Goal: Check status: Check status

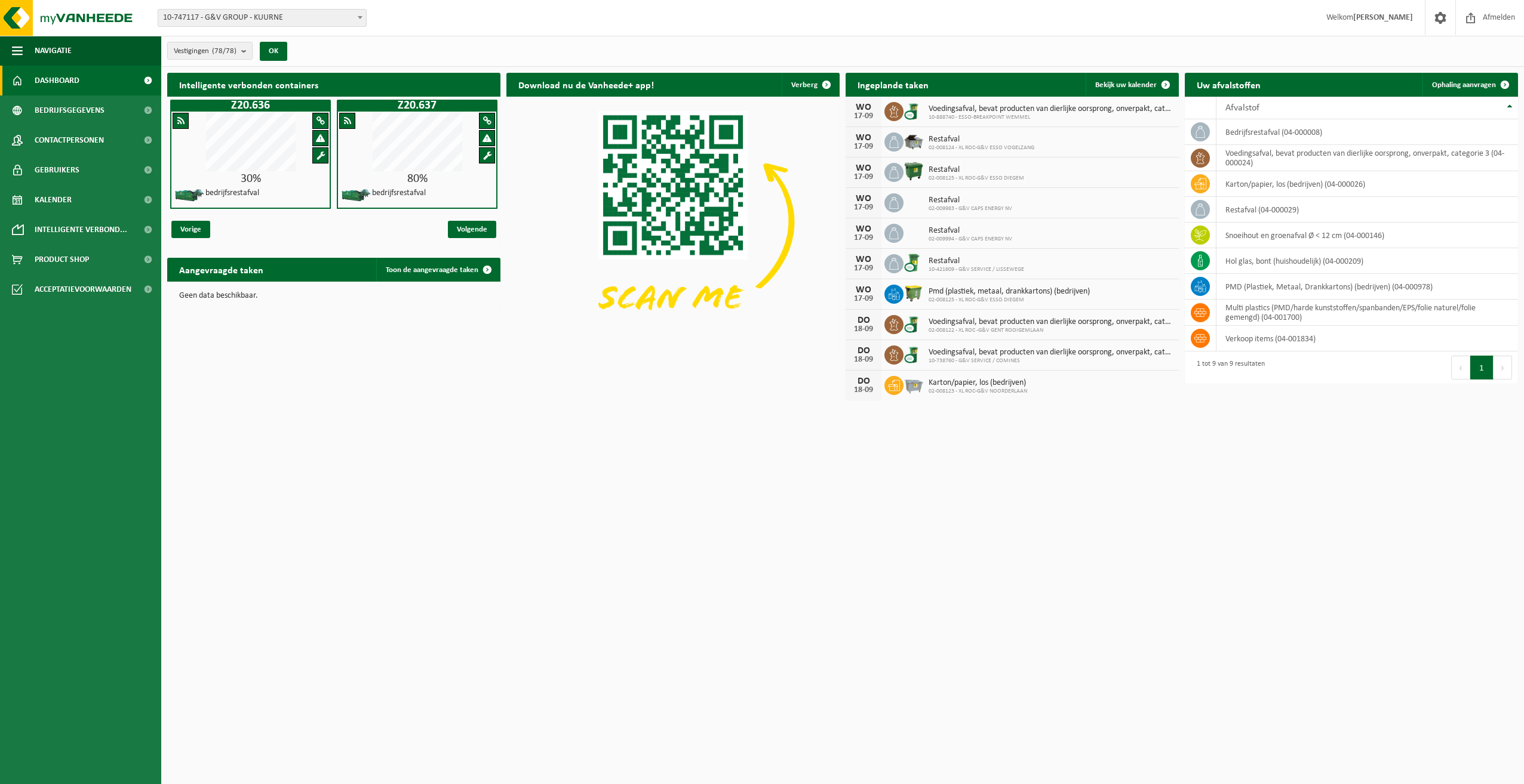
click at [982, 236] on span "02-009994 - G&V CAPS ENERGY NV" at bounding box center [971, 240] width 84 height 7
click at [897, 238] on icon at bounding box center [894, 233] width 12 height 12
click at [86, 192] on link "Kalender" at bounding box center [81, 200] width 161 height 30
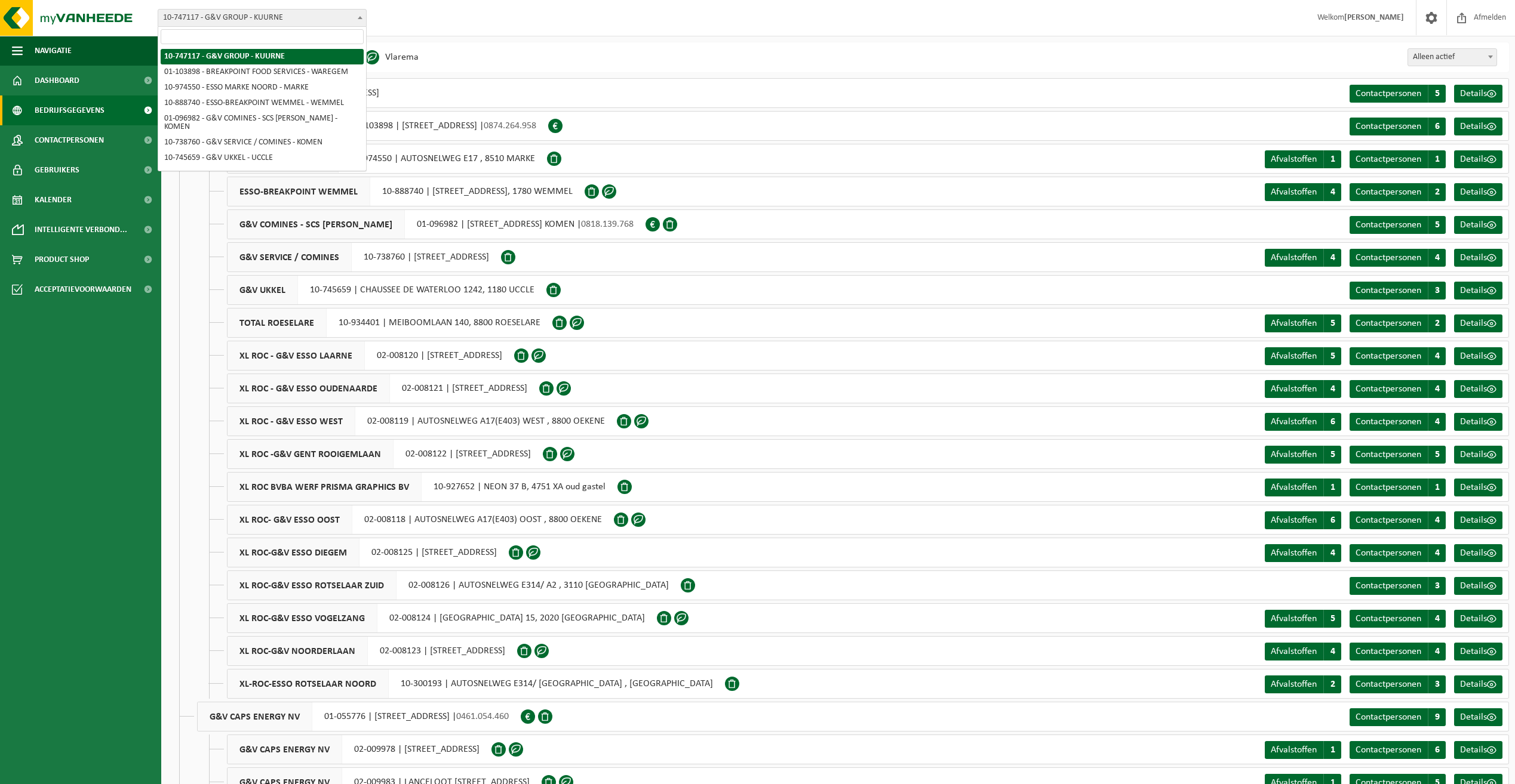
click at [360, 17] on b at bounding box center [360, 17] width 5 height 3
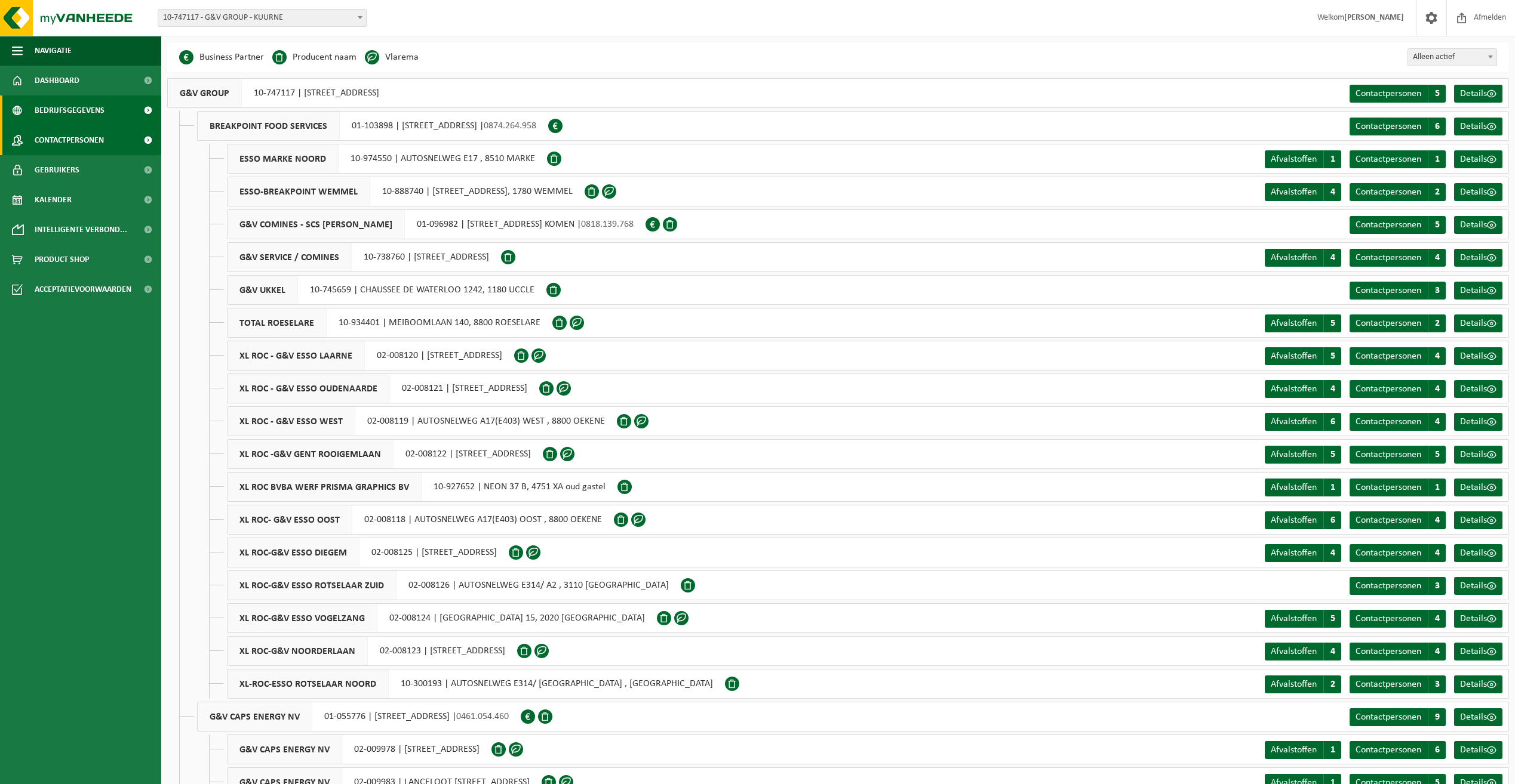
click at [49, 139] on span "Contactpersonen" at bounding box center [69, 140] width 69 height 30
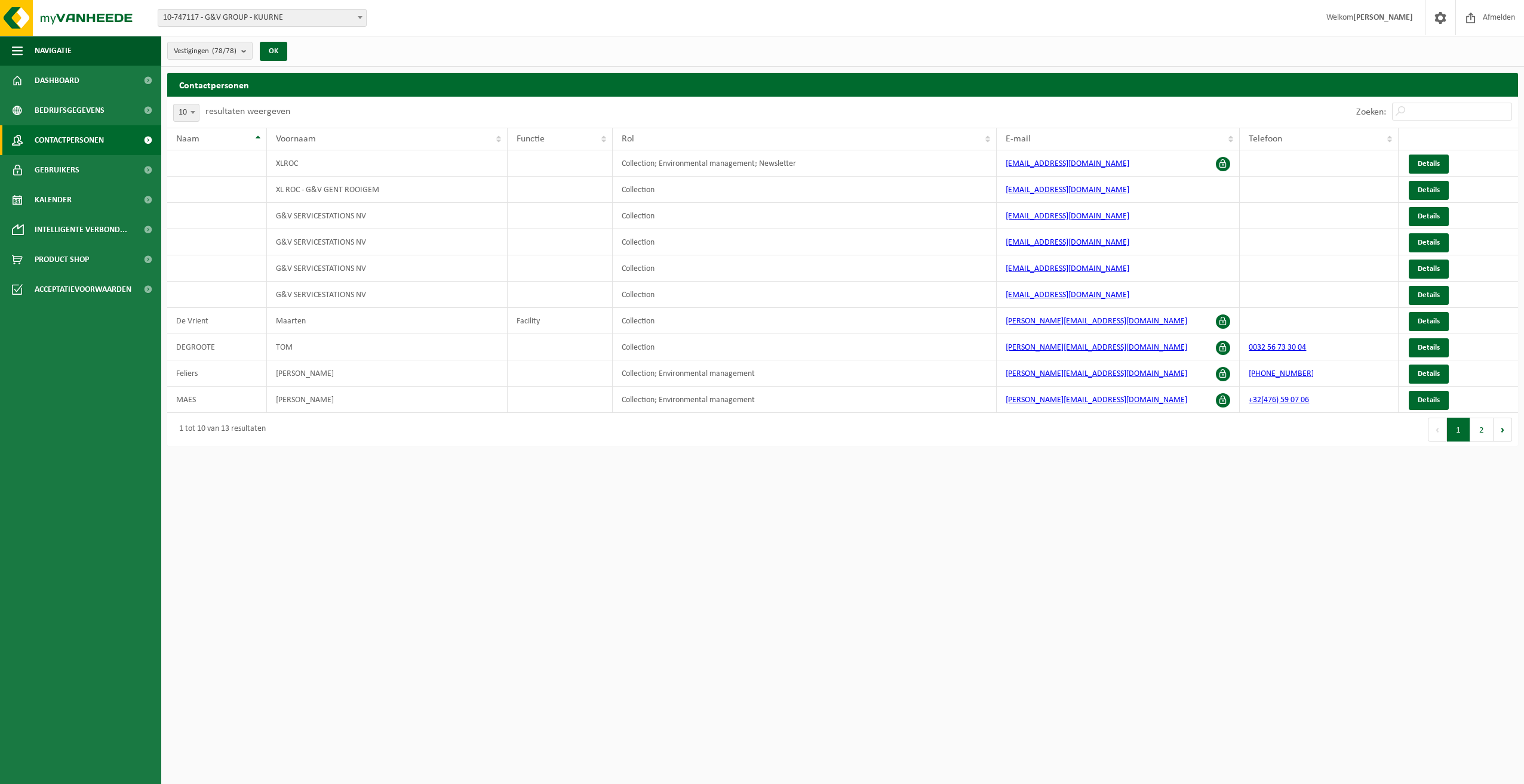
click at [68, 91] on span "Dashboard" at bounding box center [57, 81] width 45 height 30
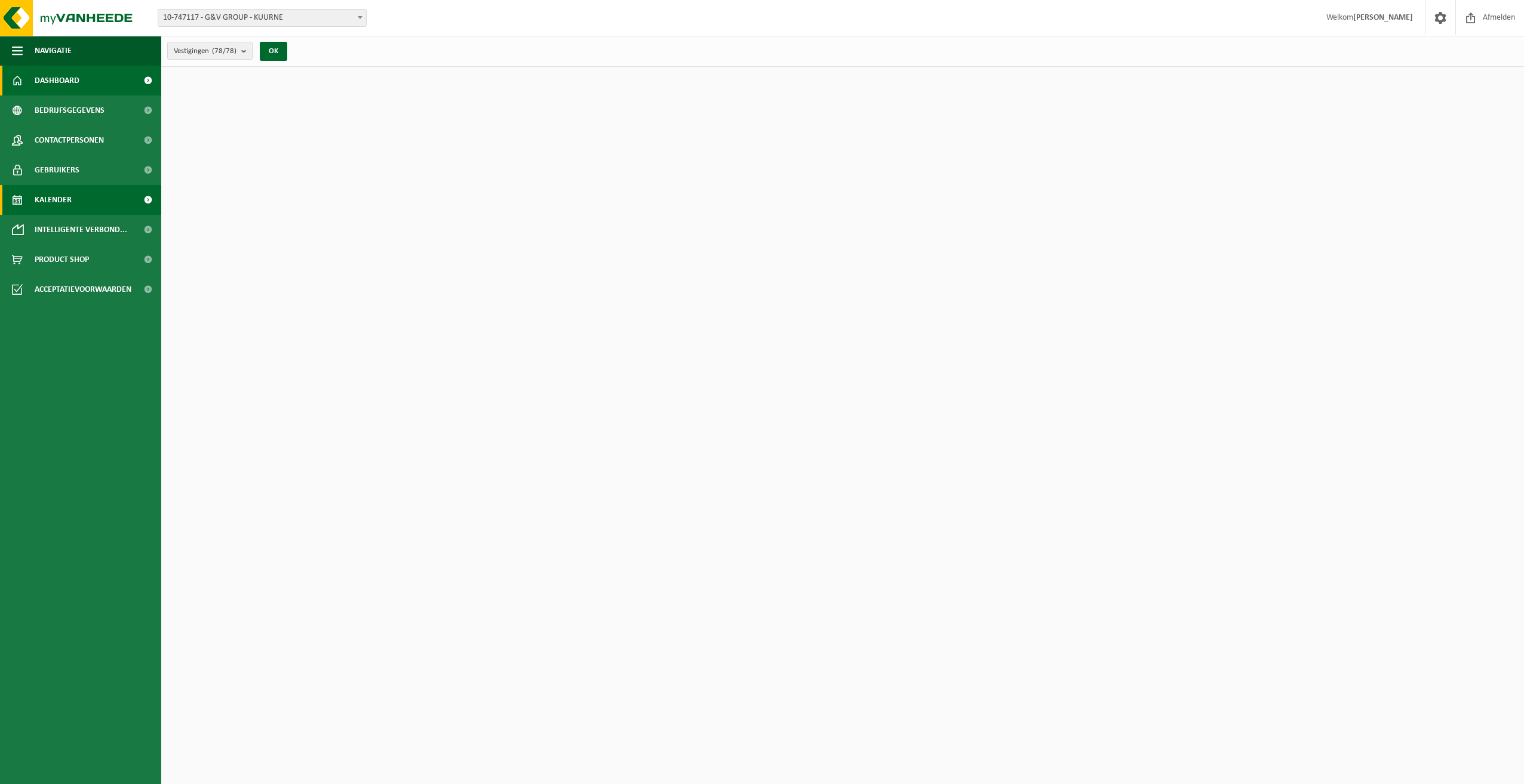
click at [94, 210] on link "Kalender" at bounding box center [81, 200] width 161 height 30
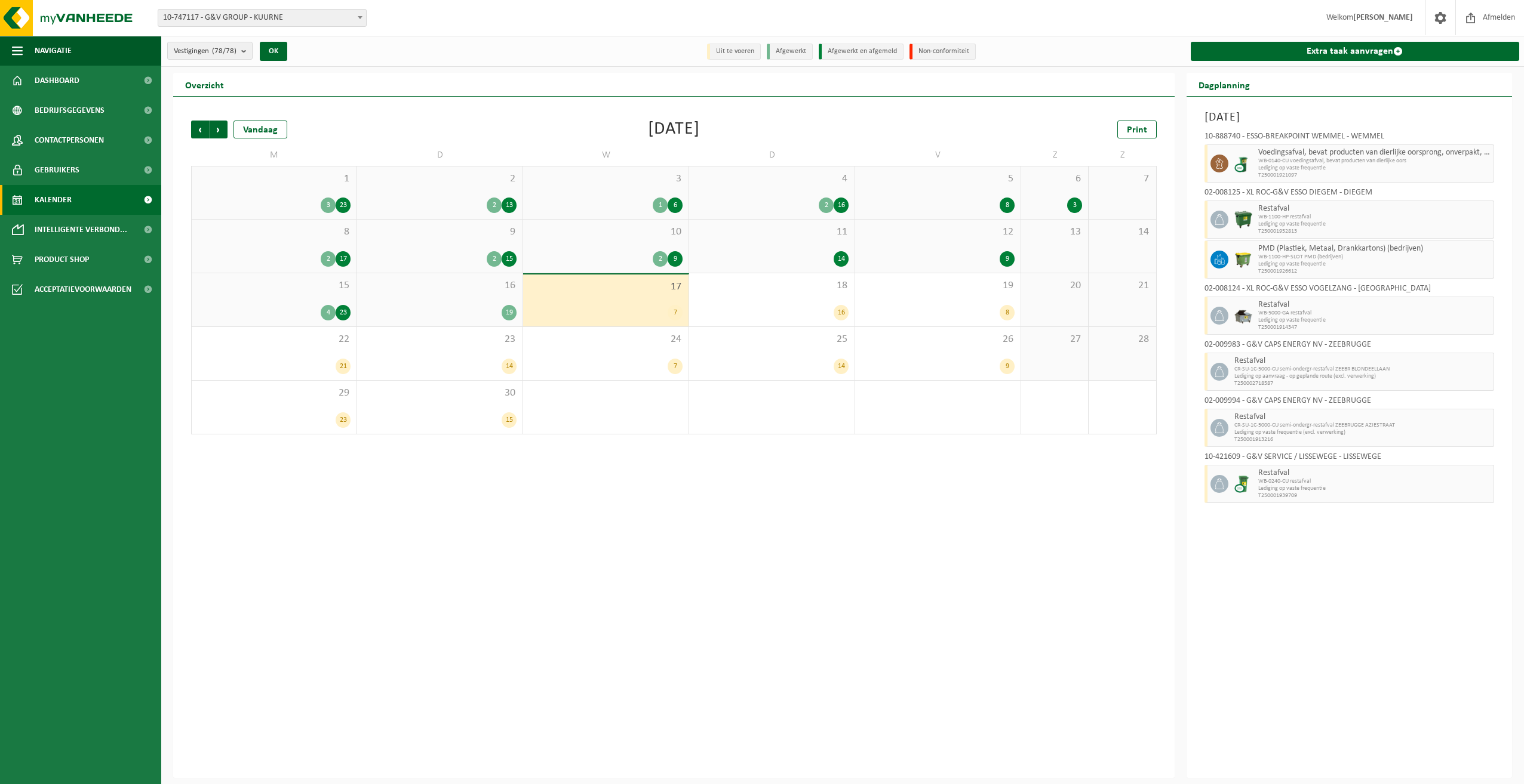
click at [676, 313] on div "7" at bounding box center [675, 312] width 15 height 15
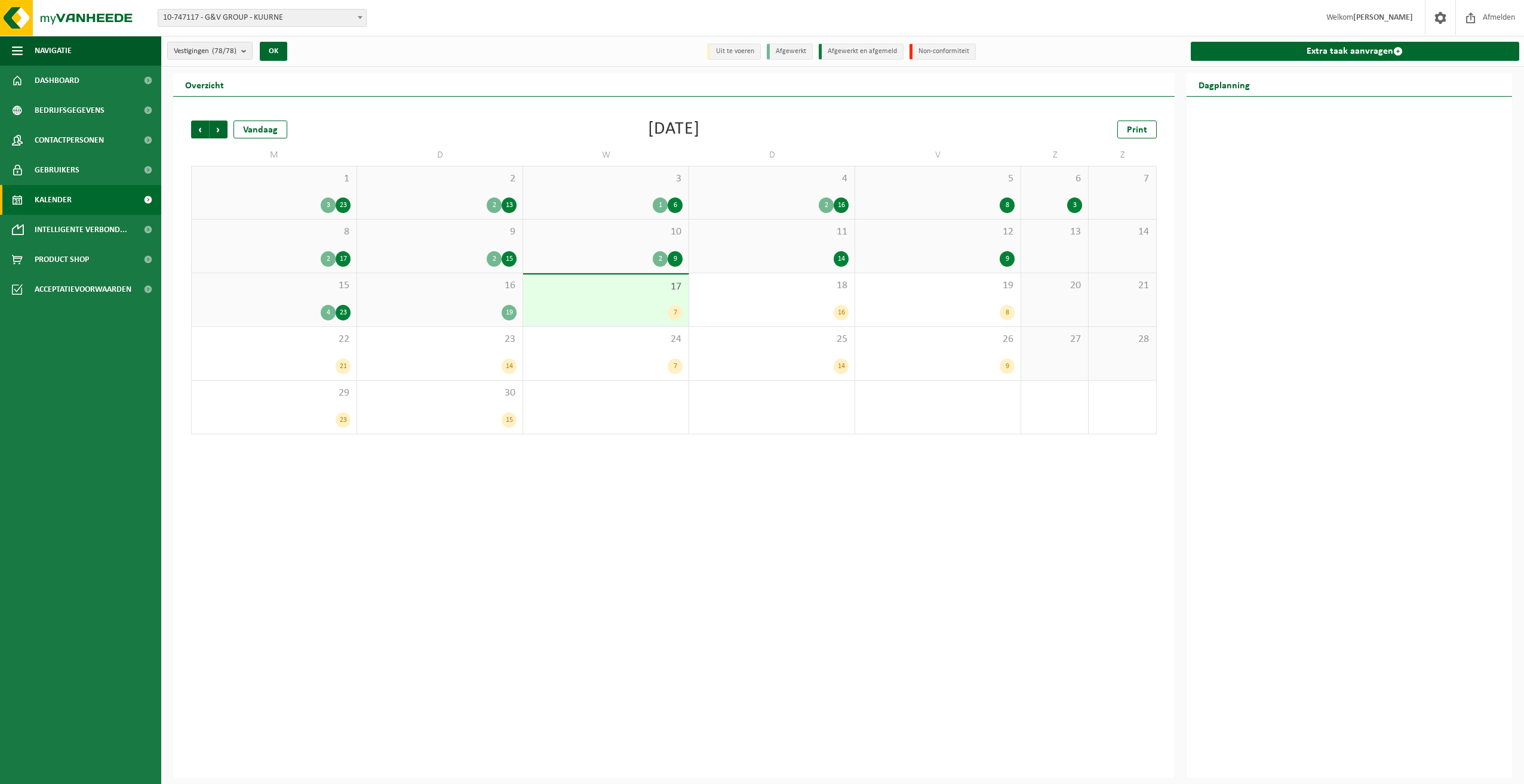
click at [671, 310] on div "7" at bounding box center [675, 312] width 15 height 15
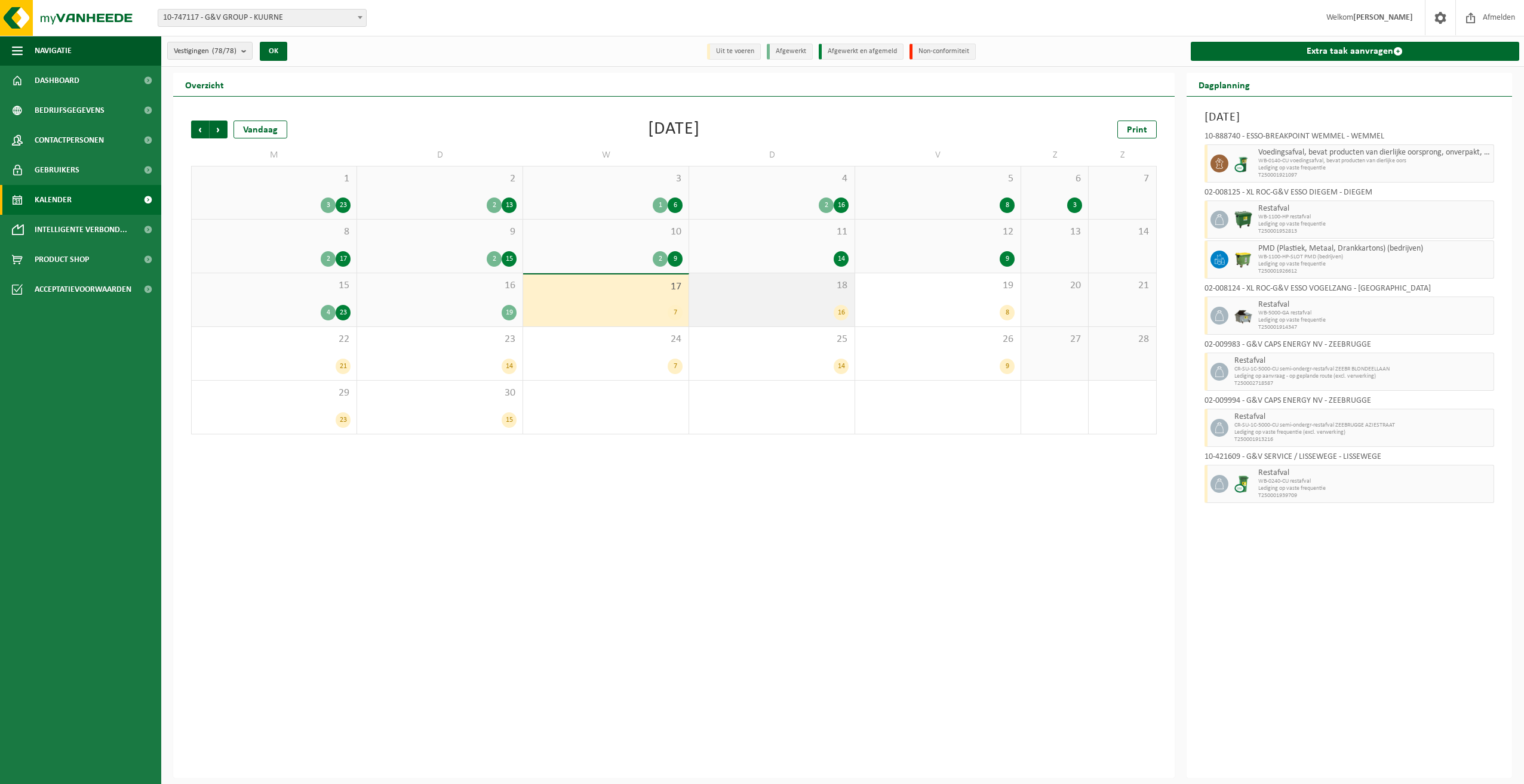
click at [841, 317] on div "16" at bounding box center [841, 312] width 15 height 15
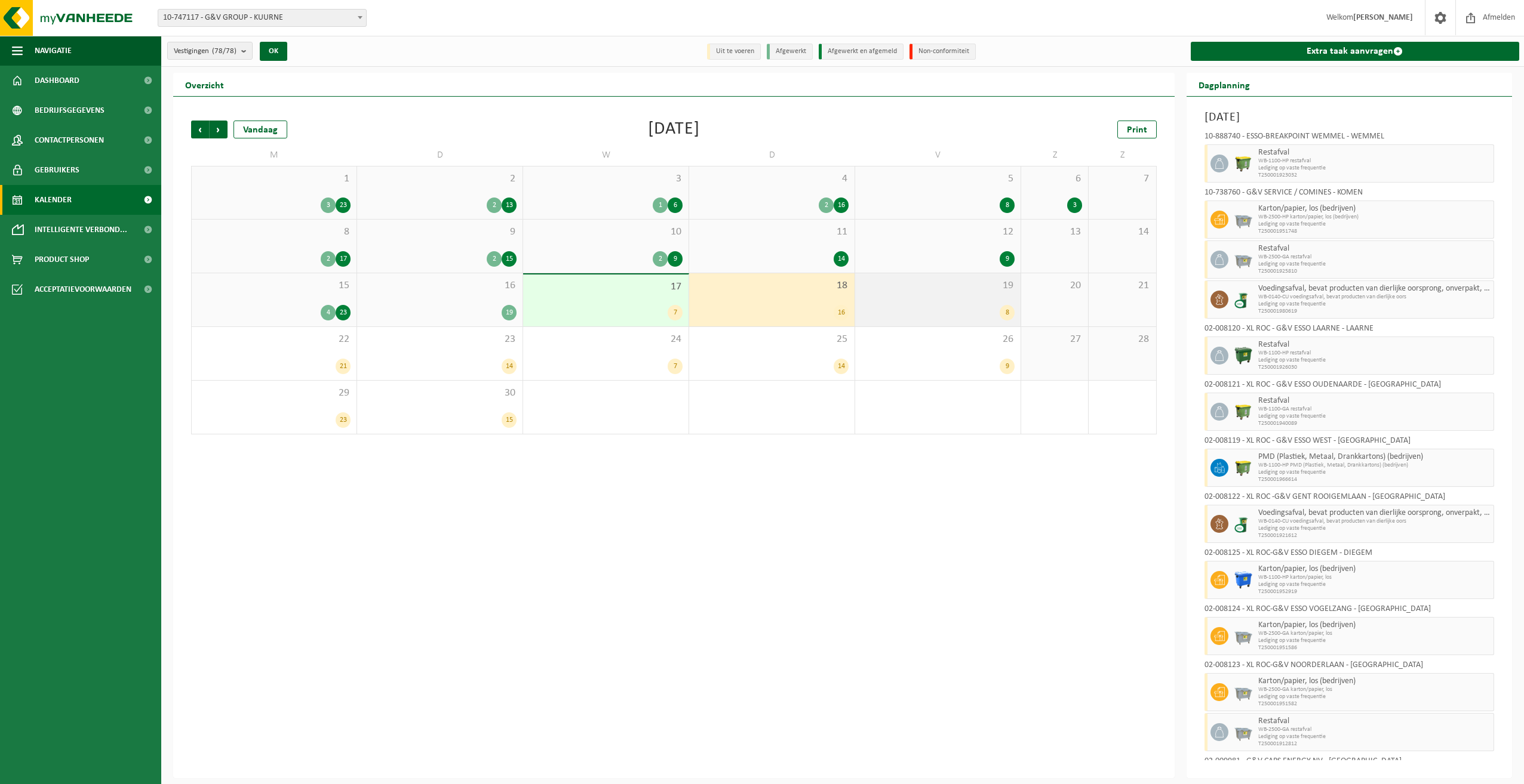
click at [923, 299] on div "19 8" at bounding box center [938, 300] width 165 height 53
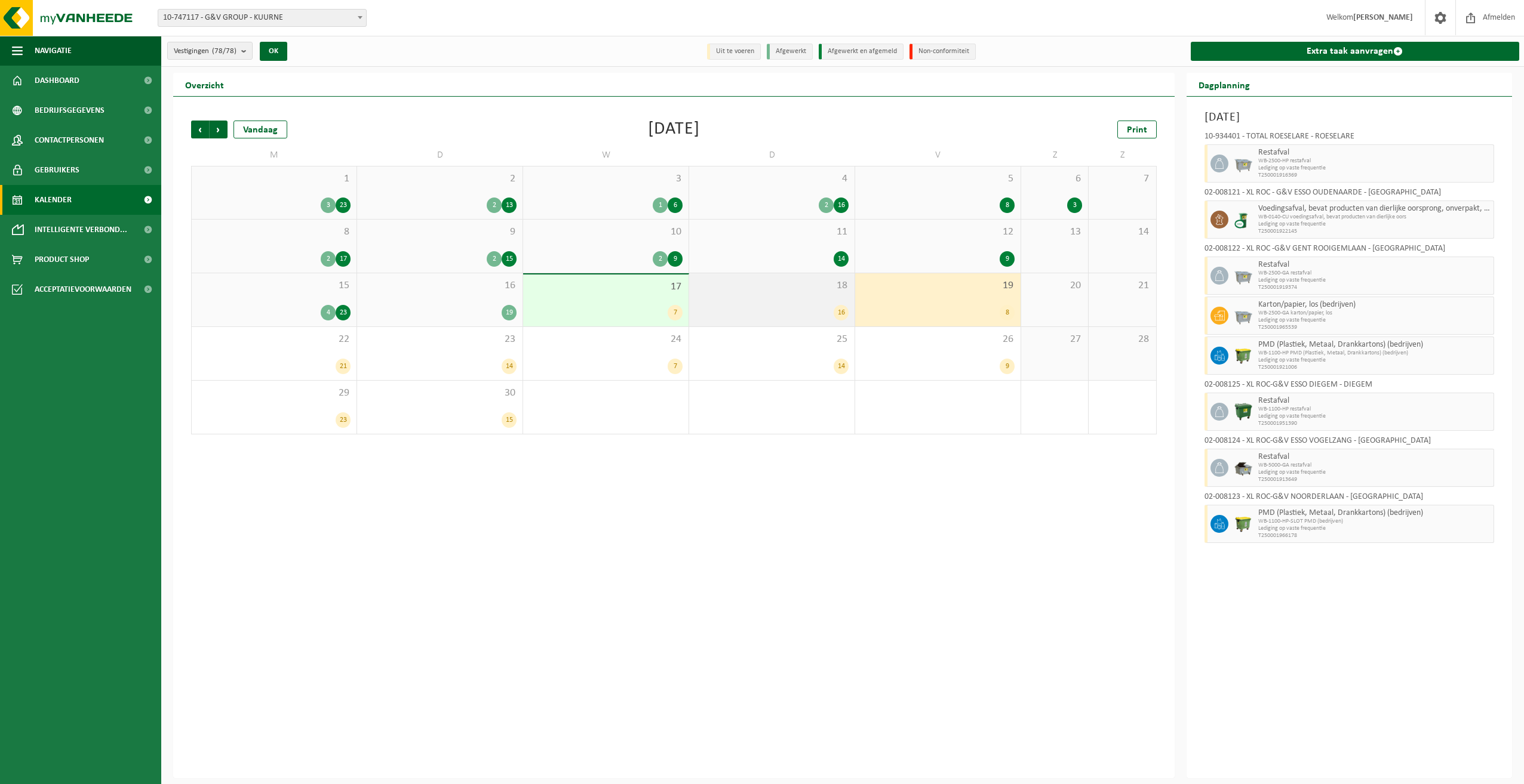
click at [784, 305] on div "16" at bounding box center [772, 312] width 153 height 15
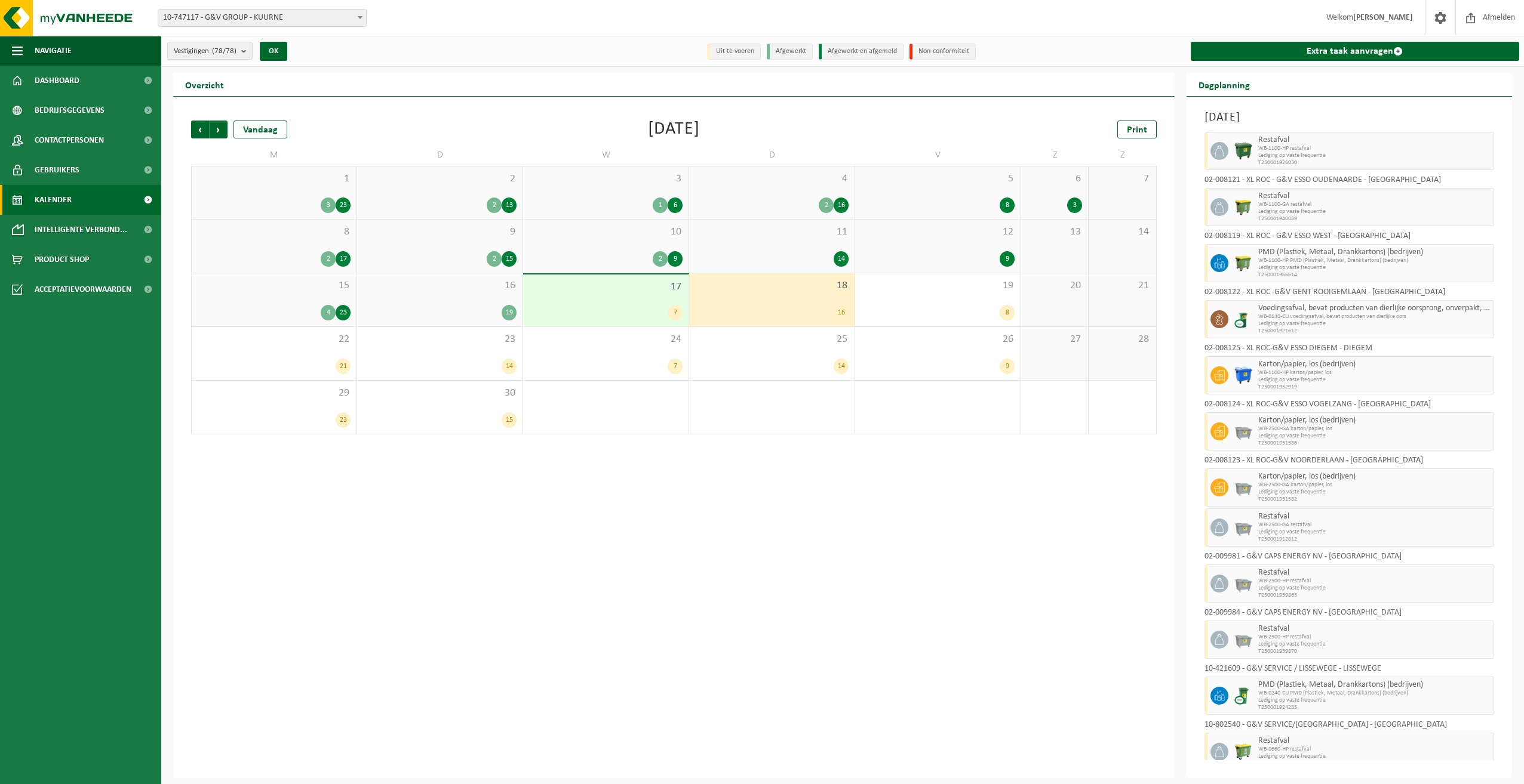
scroll to position [217, 0]
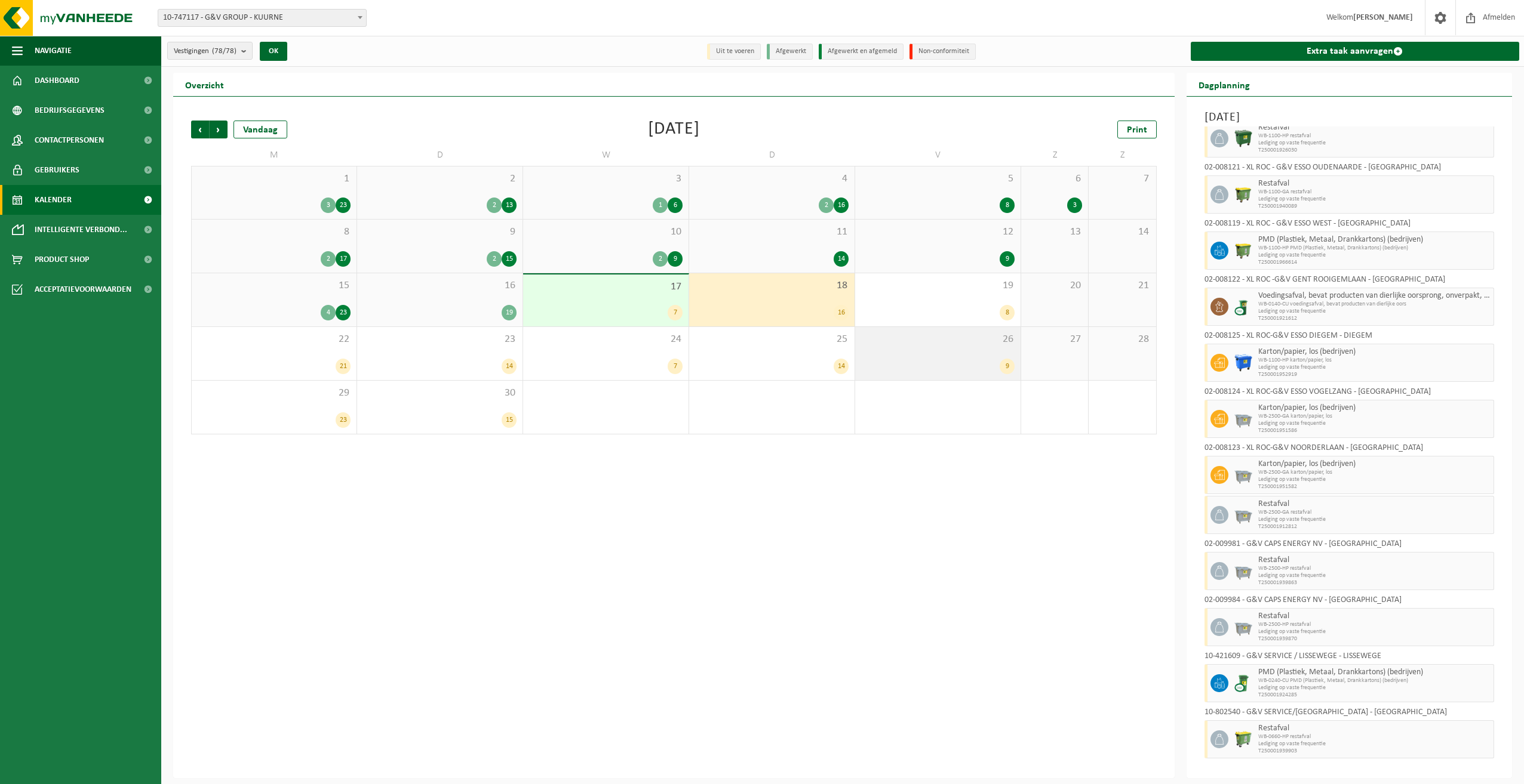
click at [958, 331] on div "26 9" at bounding box center [938, 354] width 165 height 53
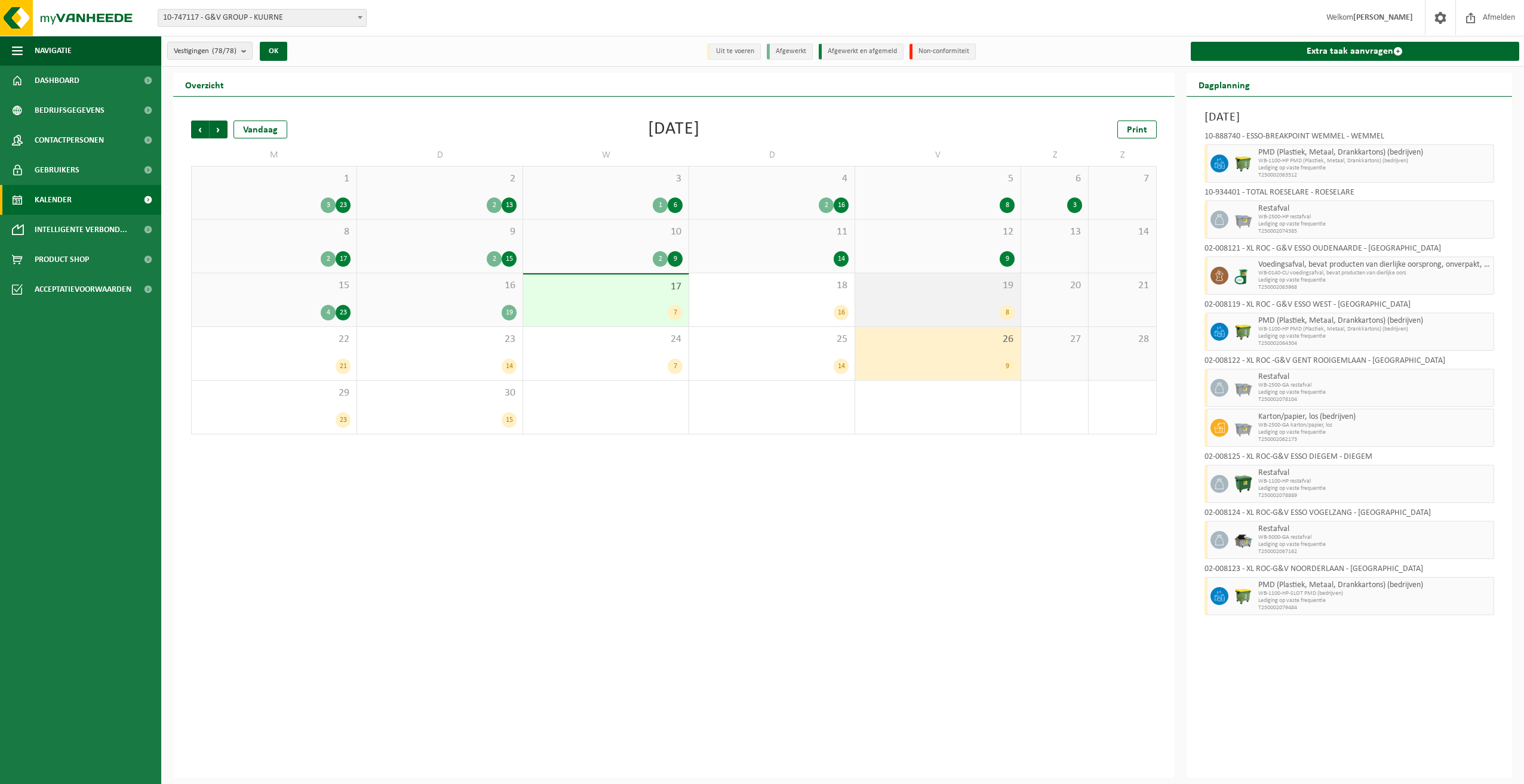
click at [978, 297] on div "19 8" at bounding box center [938, 300] width 165 height 53
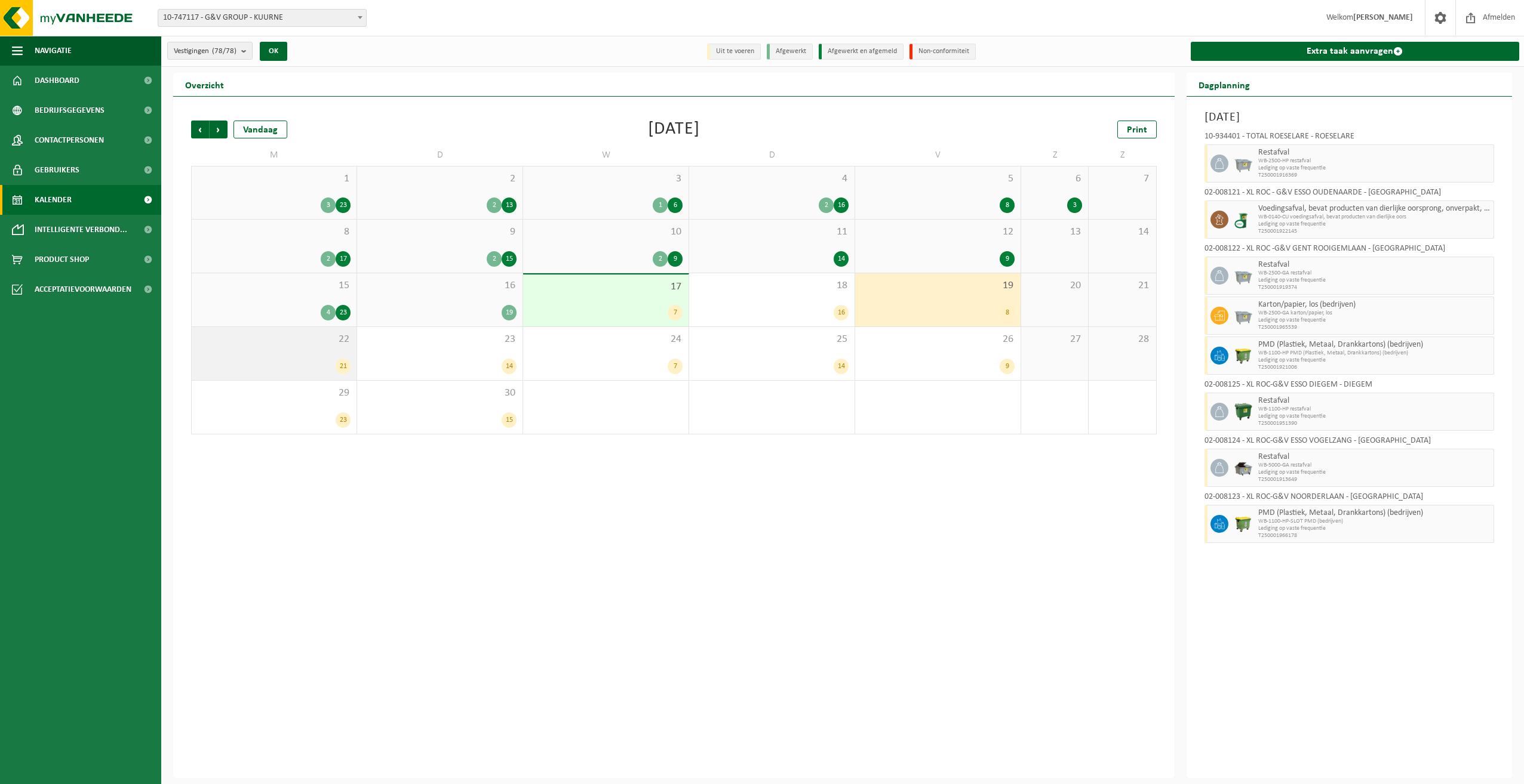
click at [300, 354] on div "22 21" at bounding box center [274, 354] width 165 height 53
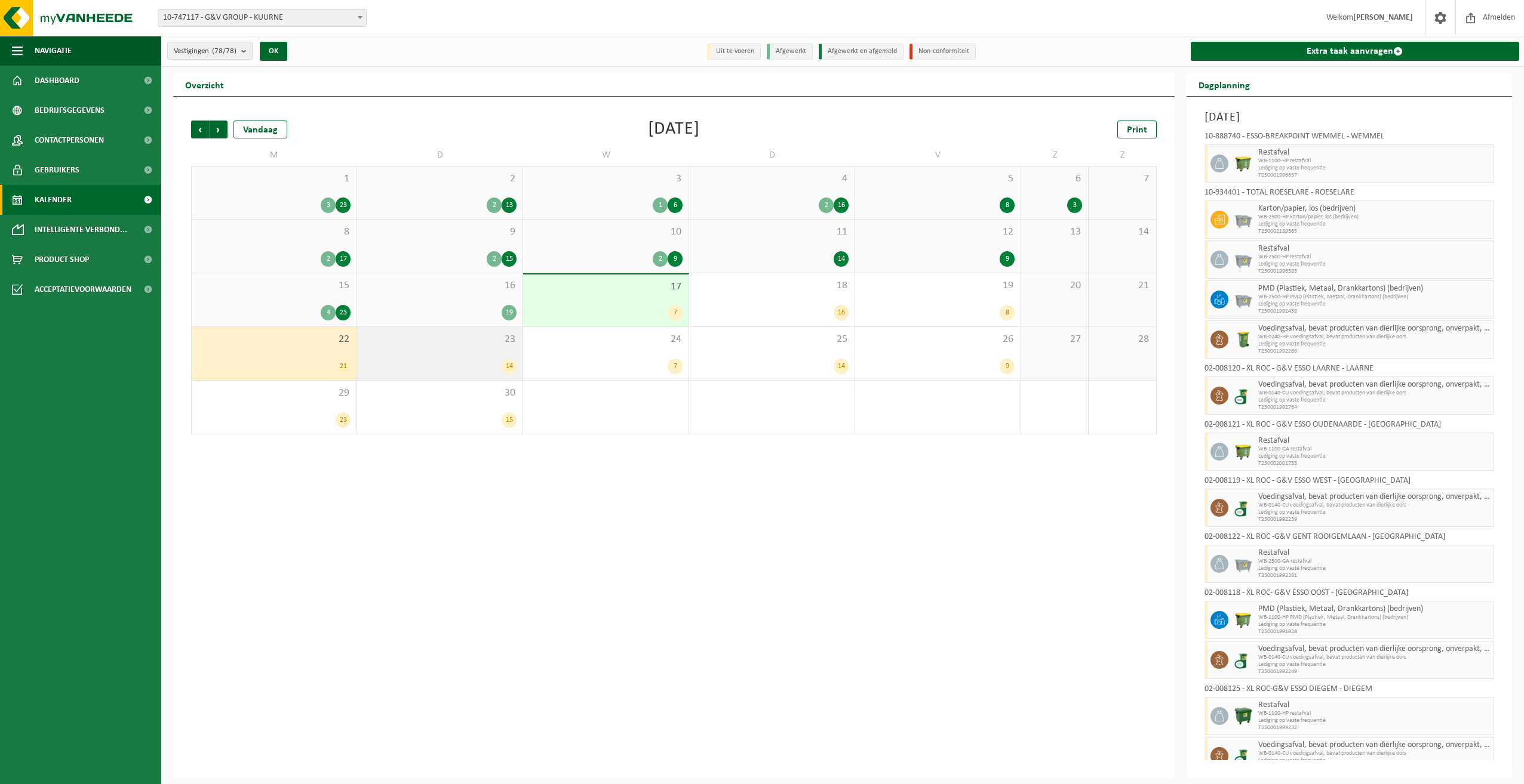
click at [420, 354] on div "23 14" at bounding box center [440, 354] width 165 height 53
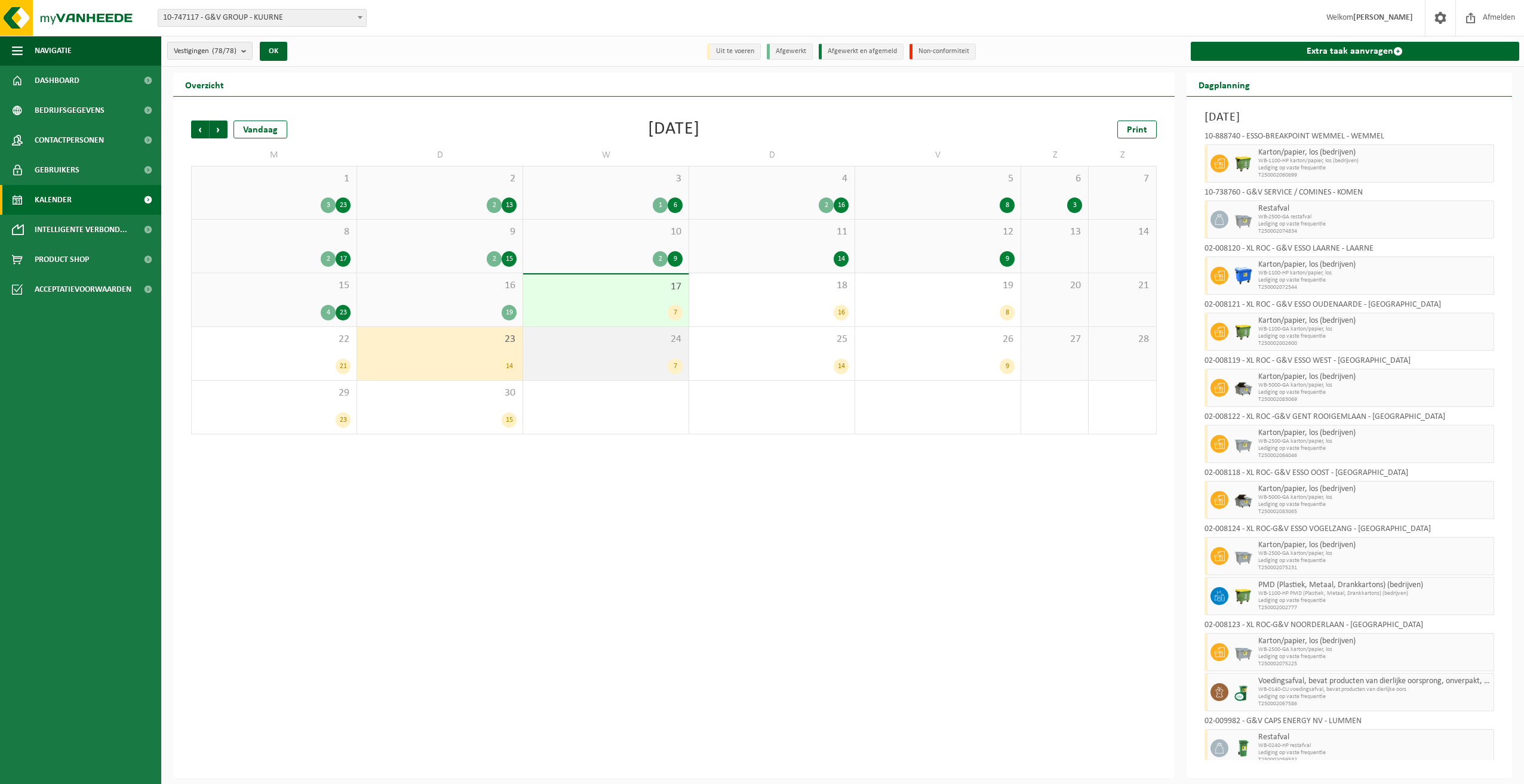
click at [650, 357] on div "24 7" at bounding box center [606, 354] width 165 height 53
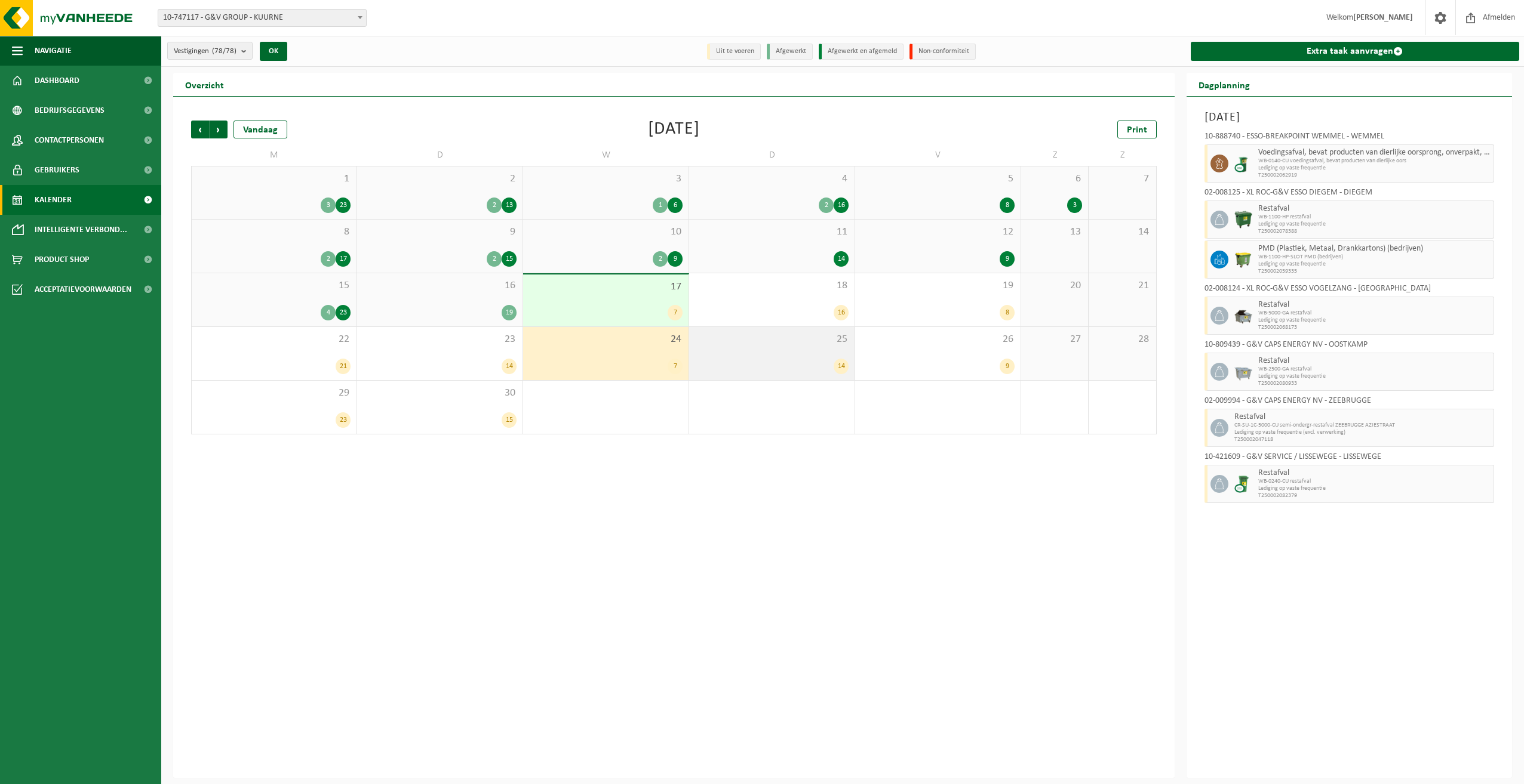
click at [744, 354] on div "25 14" at bounding box center [772, 354] width 165 height 53
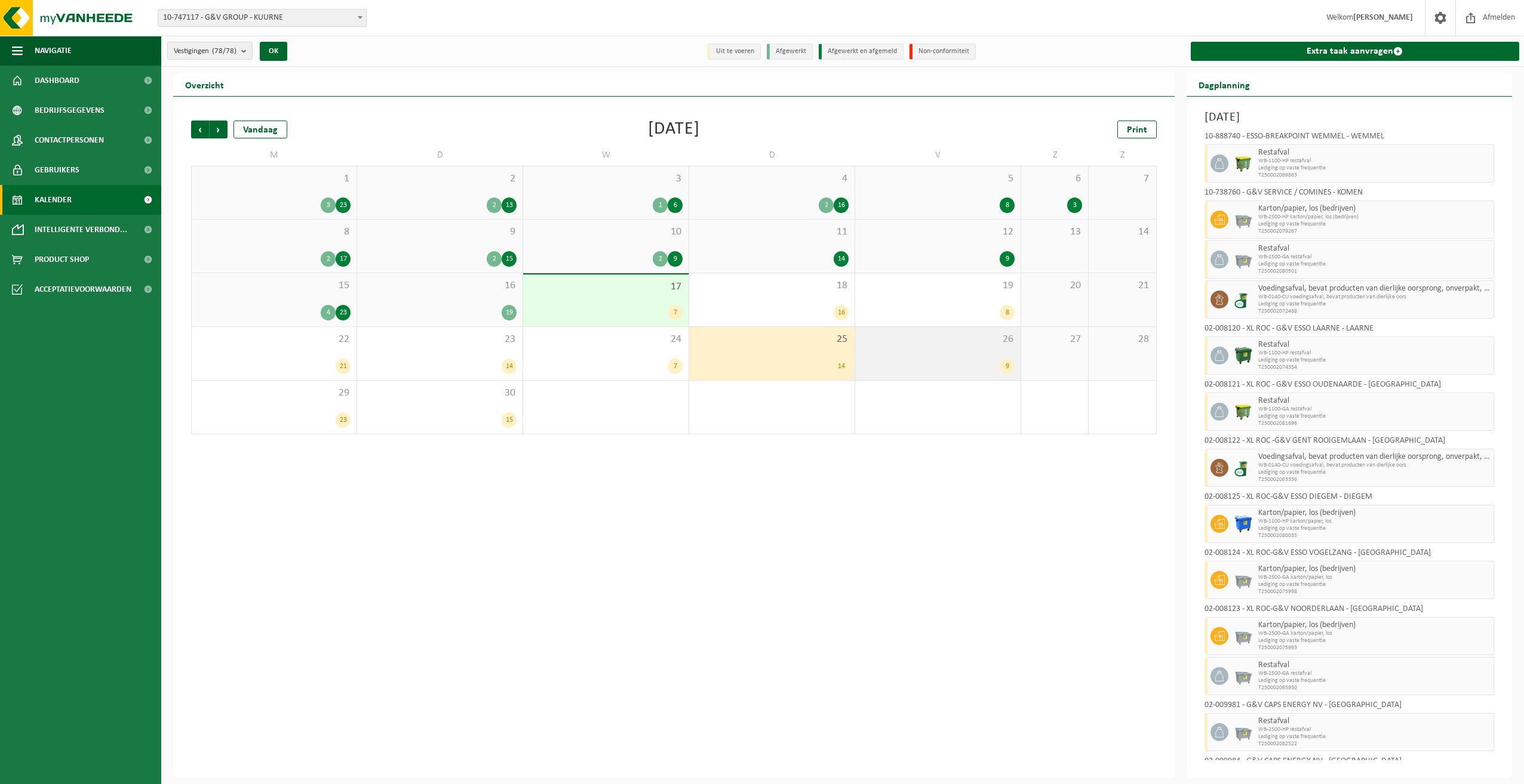
click at [942, 353] on div "26 9" at bounding box center [938, 354] width 165 height 53
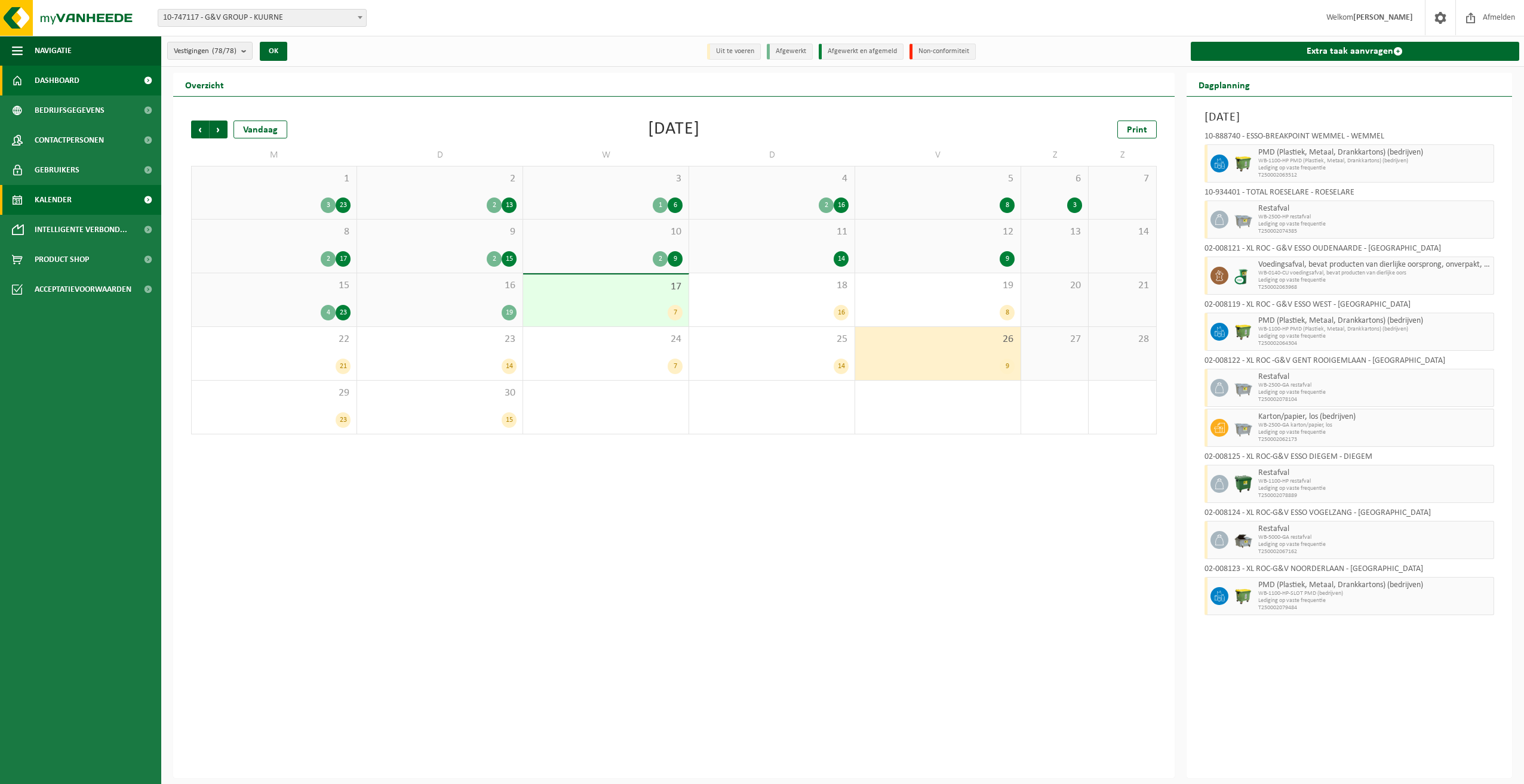
click at [94, 87] on link "Dashboard" at bounding box center [81, 81] width 161 height 30
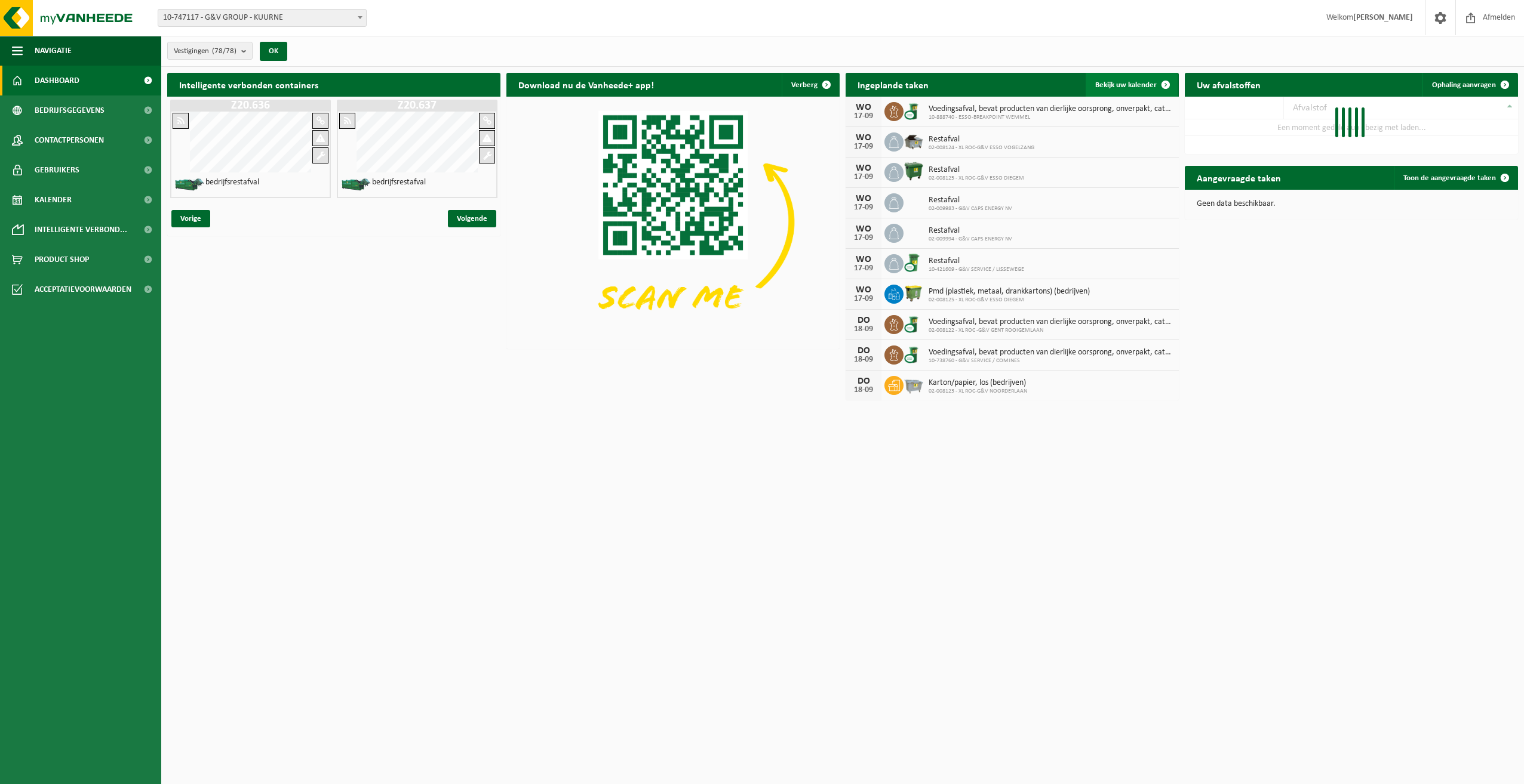
click at [1122, 81] on span "Bekijk uw kalender" at bounding box center [1126, 85] width 62 height 8
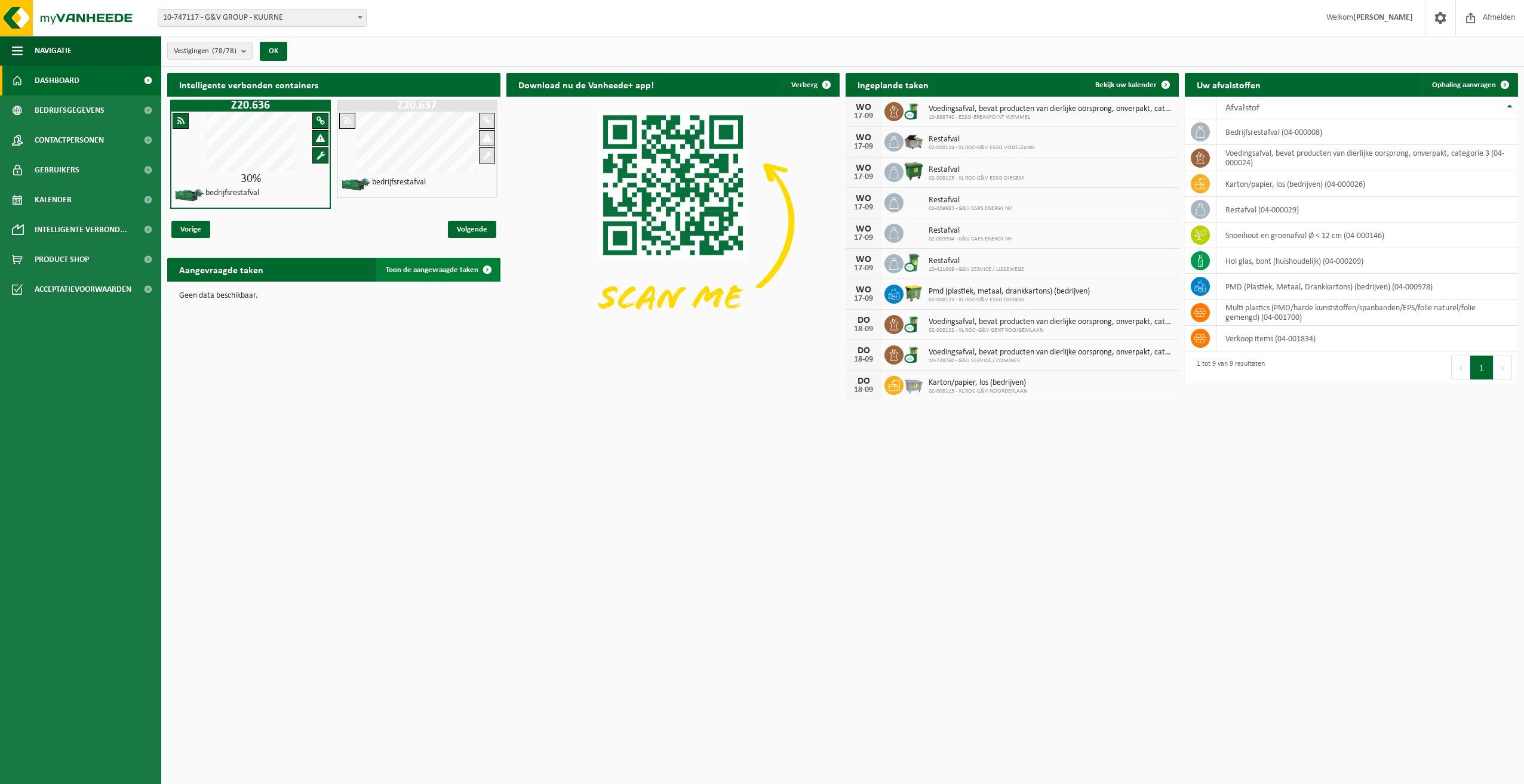
click at [435, 270] on span "Toon de aangevraagde taken" at bounding box center [432, 270] width 92 height 8
click at [394, 273] on span "Toon de aangevraagde taken" at bounding box center [432, 270] width 92 height 8
click at [489, 272] on span at bounding box center [487, 270] width 24 height 24
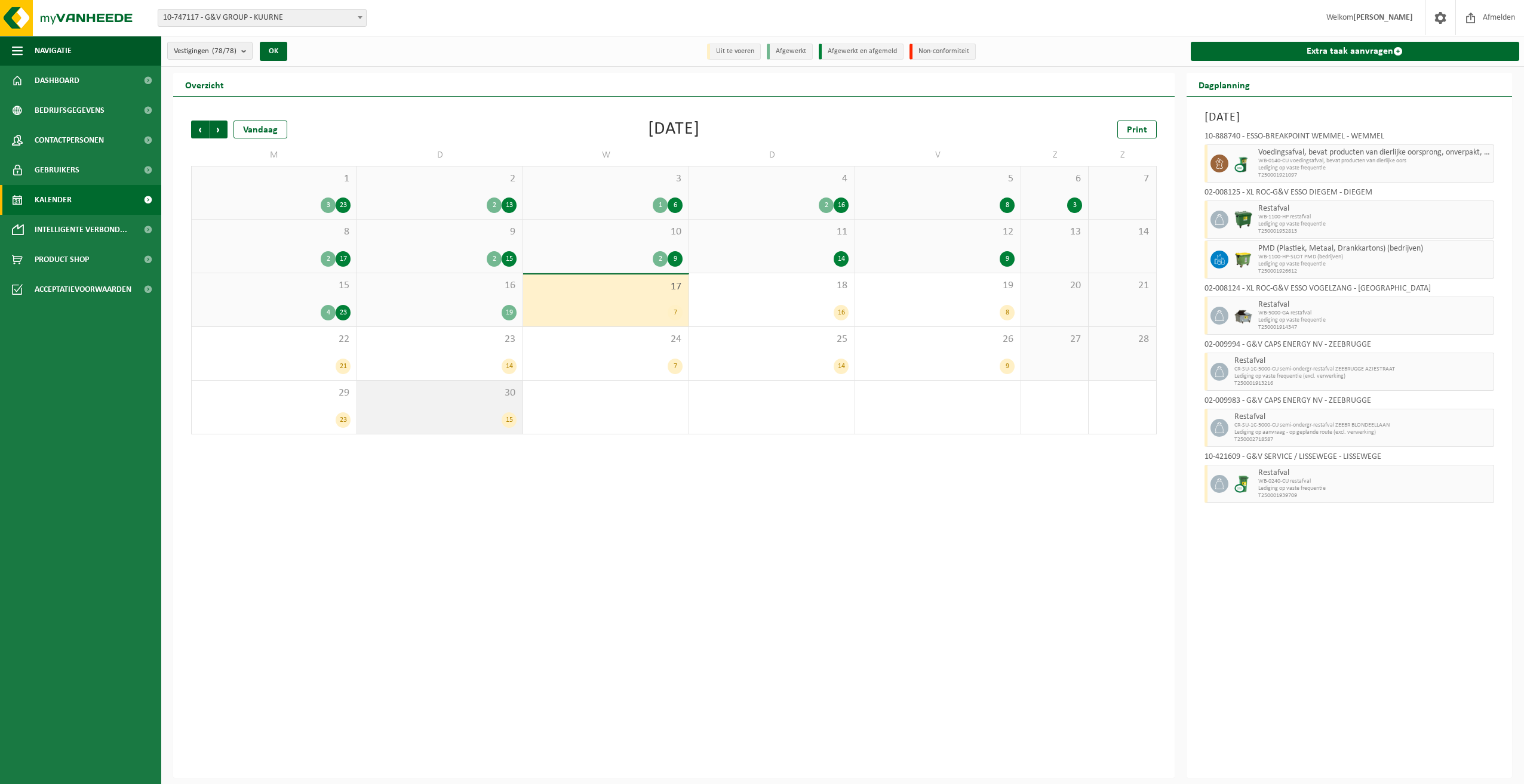
click at [446, 420] on div "15" at bounding box center [439, 420] width 153 height 15
